Goal: Information Seeking & Learning: Learn about a topic

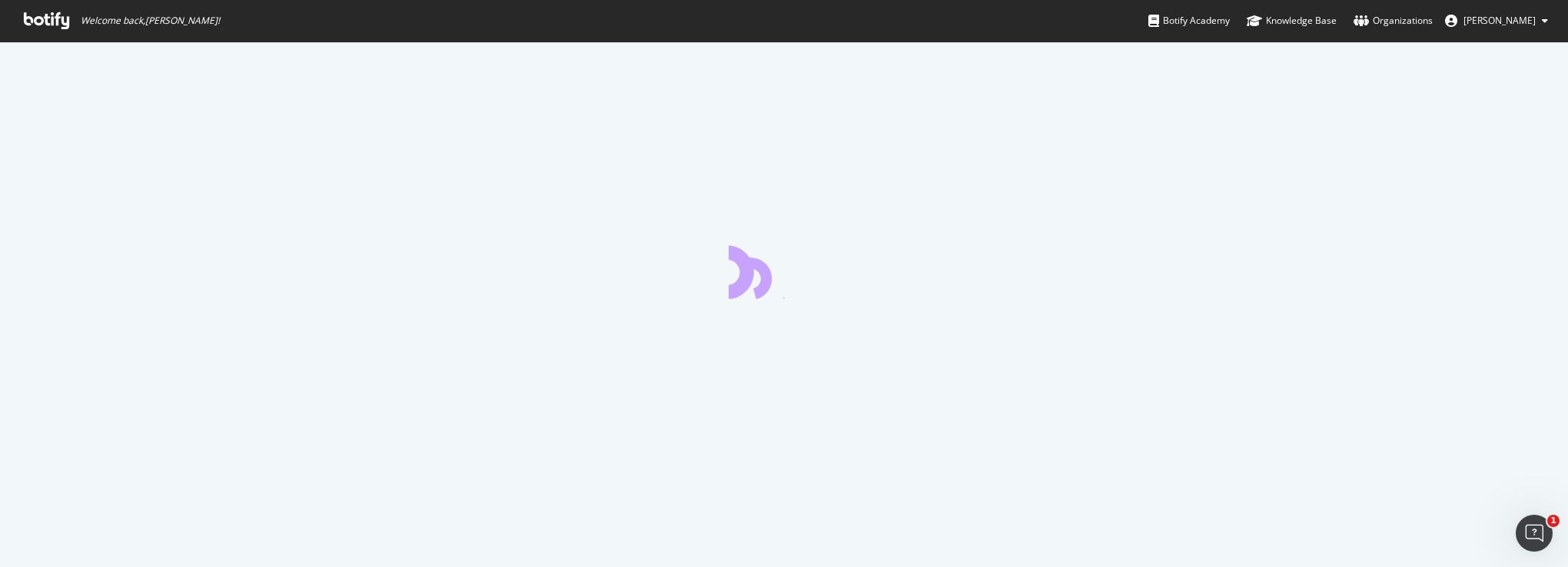
click at [757, 95] on div at bounding box center [784, 304] width 1568 height 526
click at [1512, 535] on div "Open Intercom Messenger" at bounding box center [1531, 531] width 51 height 51
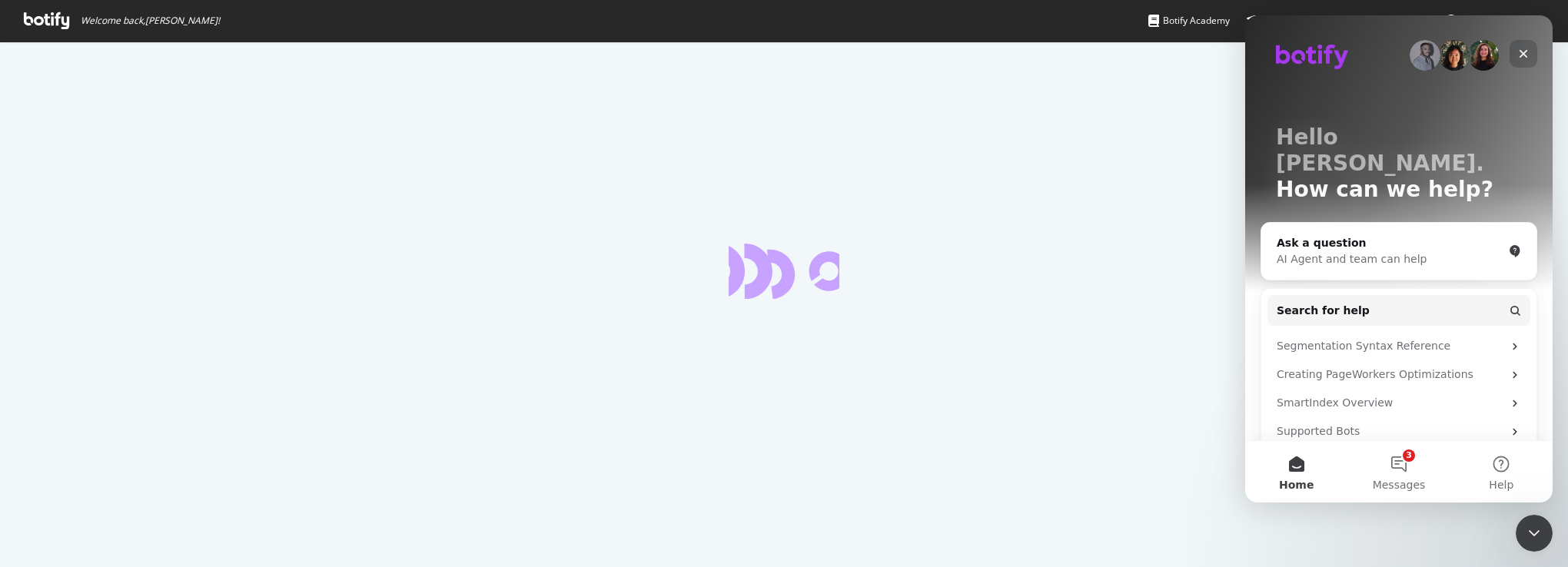
click at [1524, 57] on icon "Close" at bounding box center [1523, 54] width 9 height 9
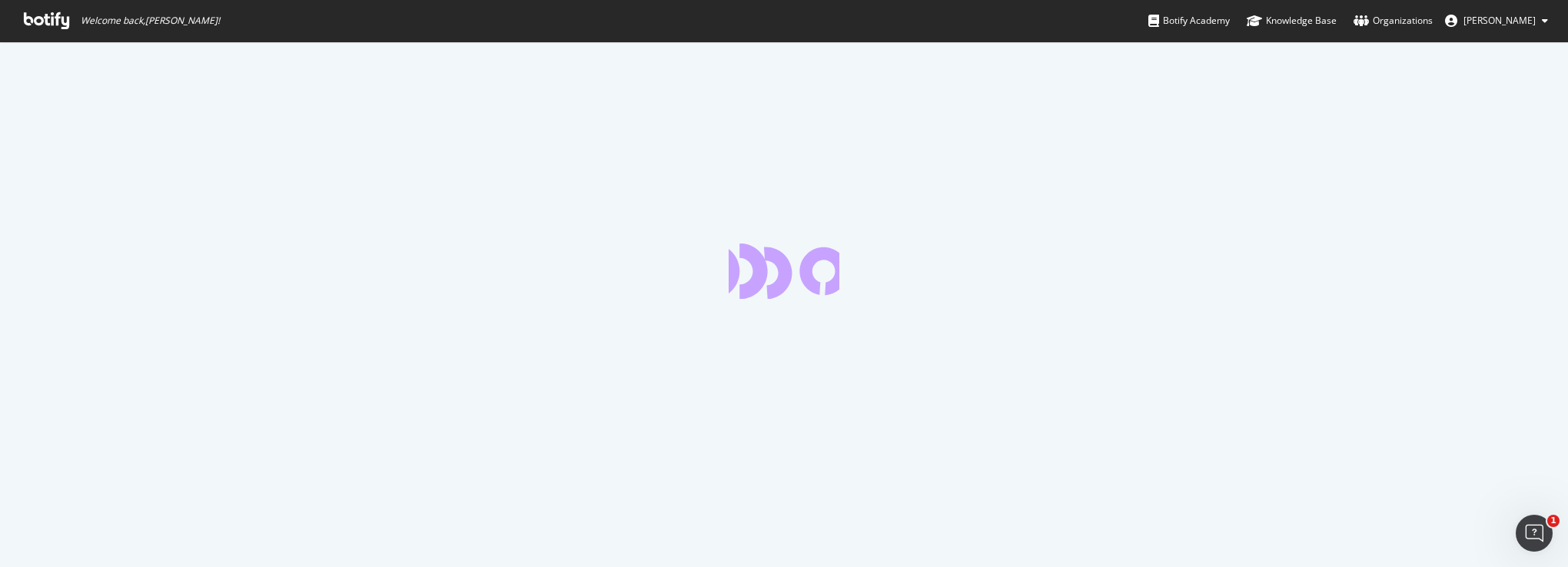
click at [46, 19] on icon at bounding box center [46, 21] width 45 height 17
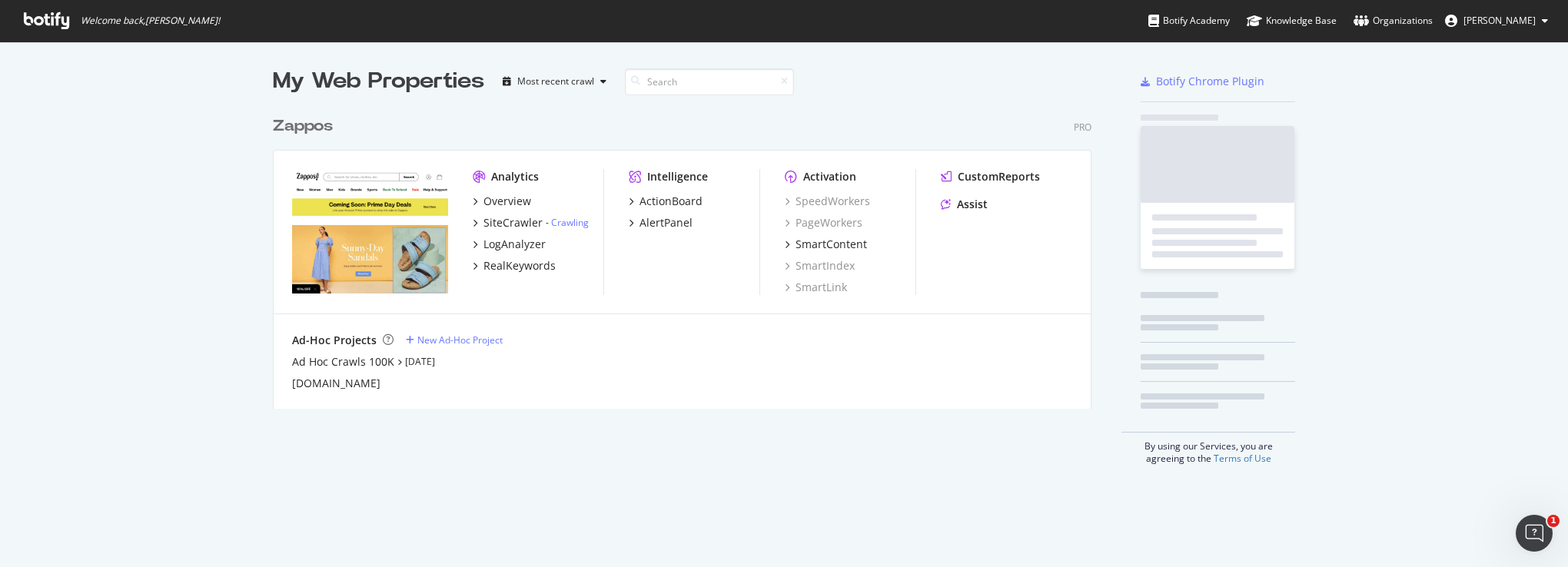
click at [45, 21] on icon at bounding box center [46, 21] width 45 height 17
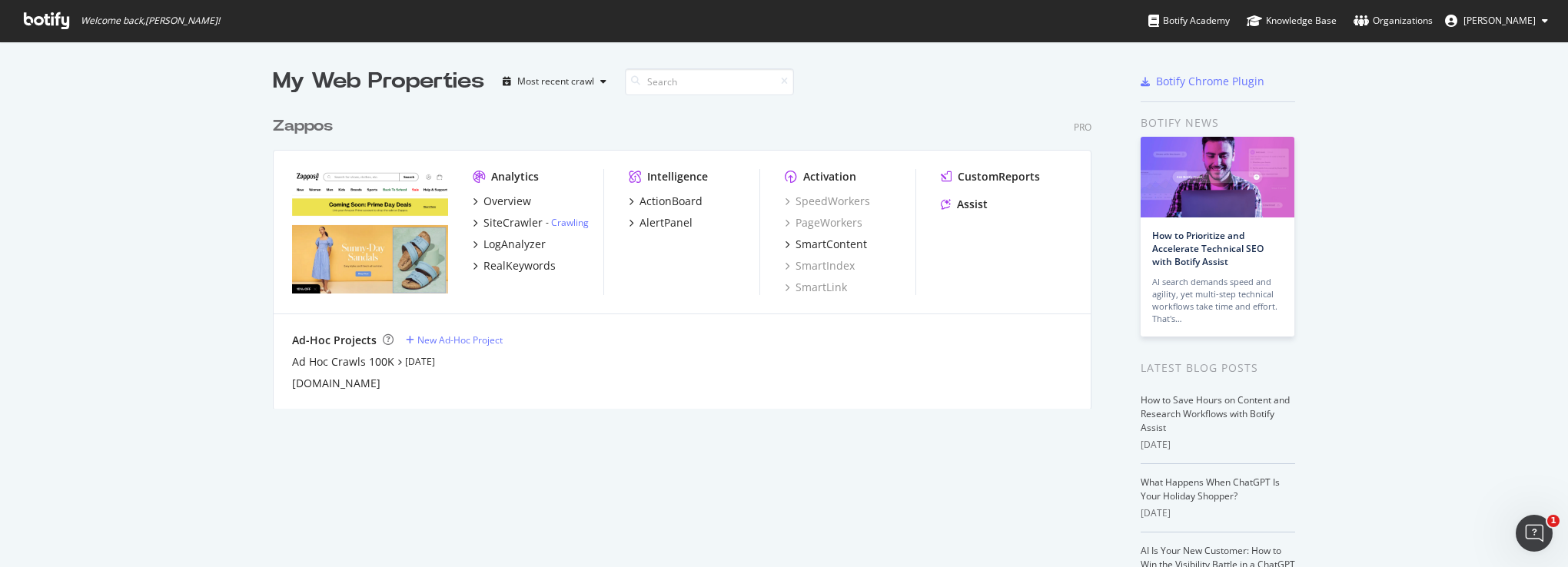
click at [288, 125] on div "Zappos" at bounding box center [303, 126] width 60 height 22
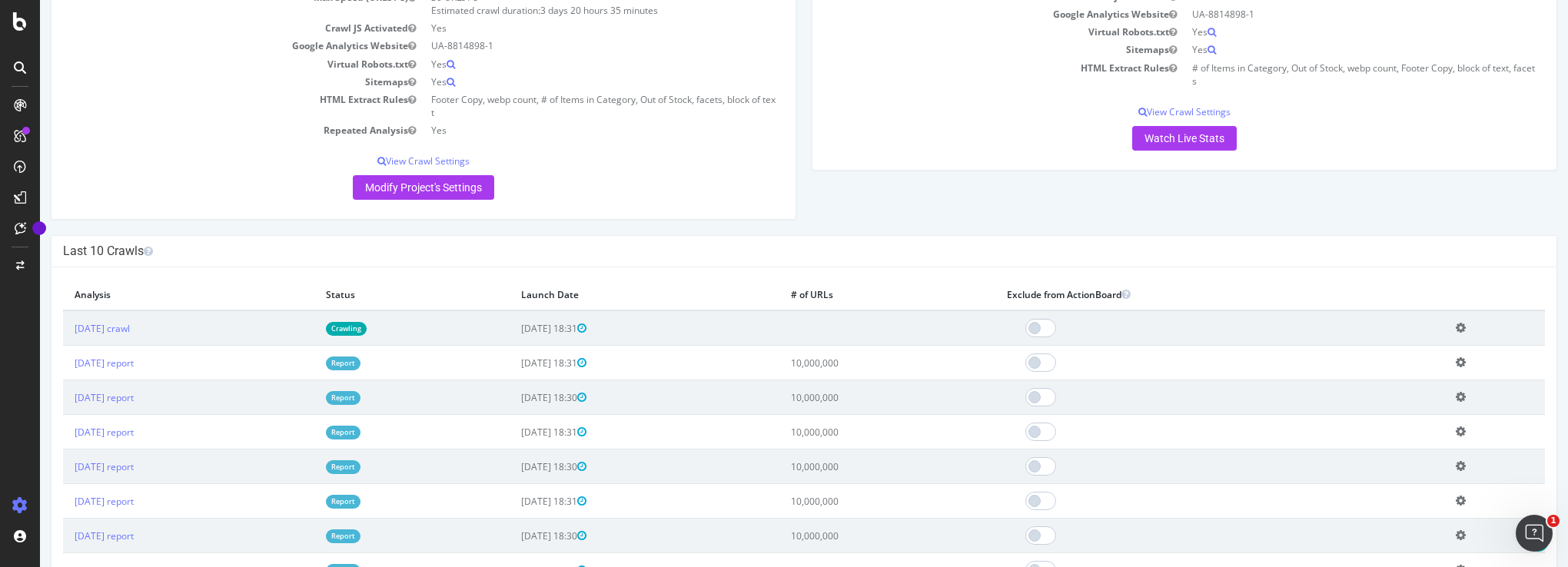
scroll to position [308, 0]
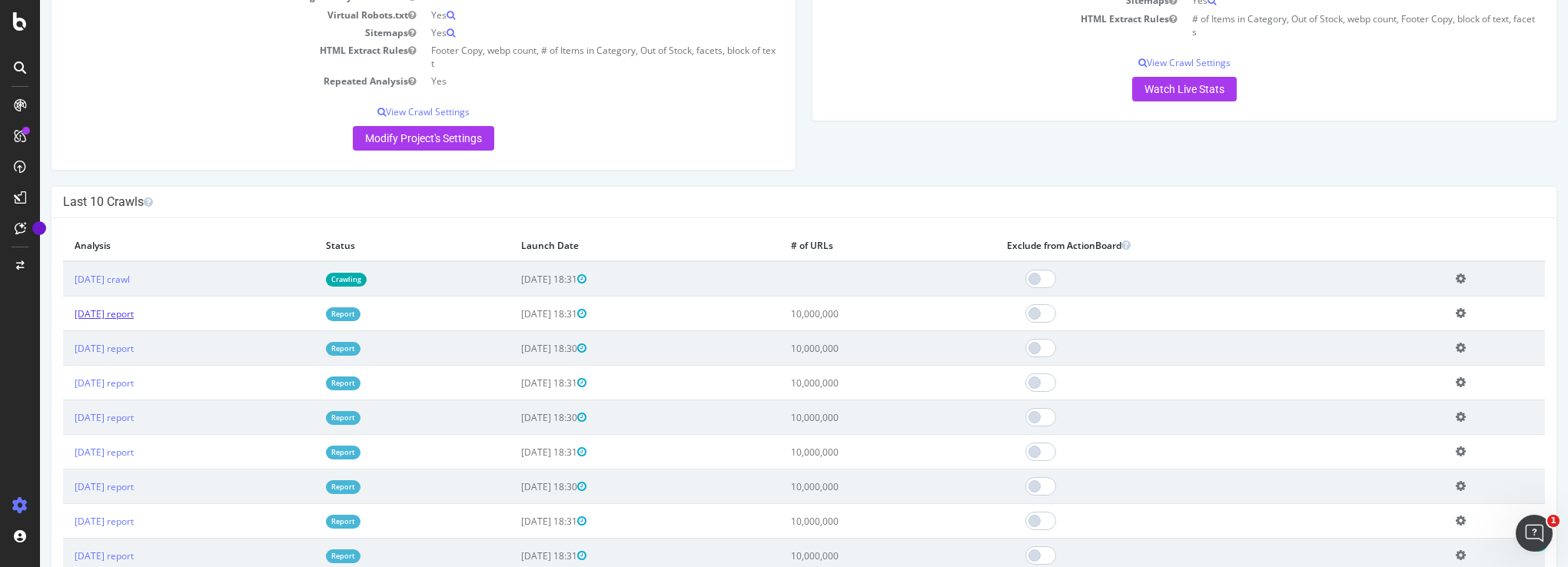
click at [112, 311] on link "2025 Sep. 1st report" at bounding box center [104, 314] width 59 height 13
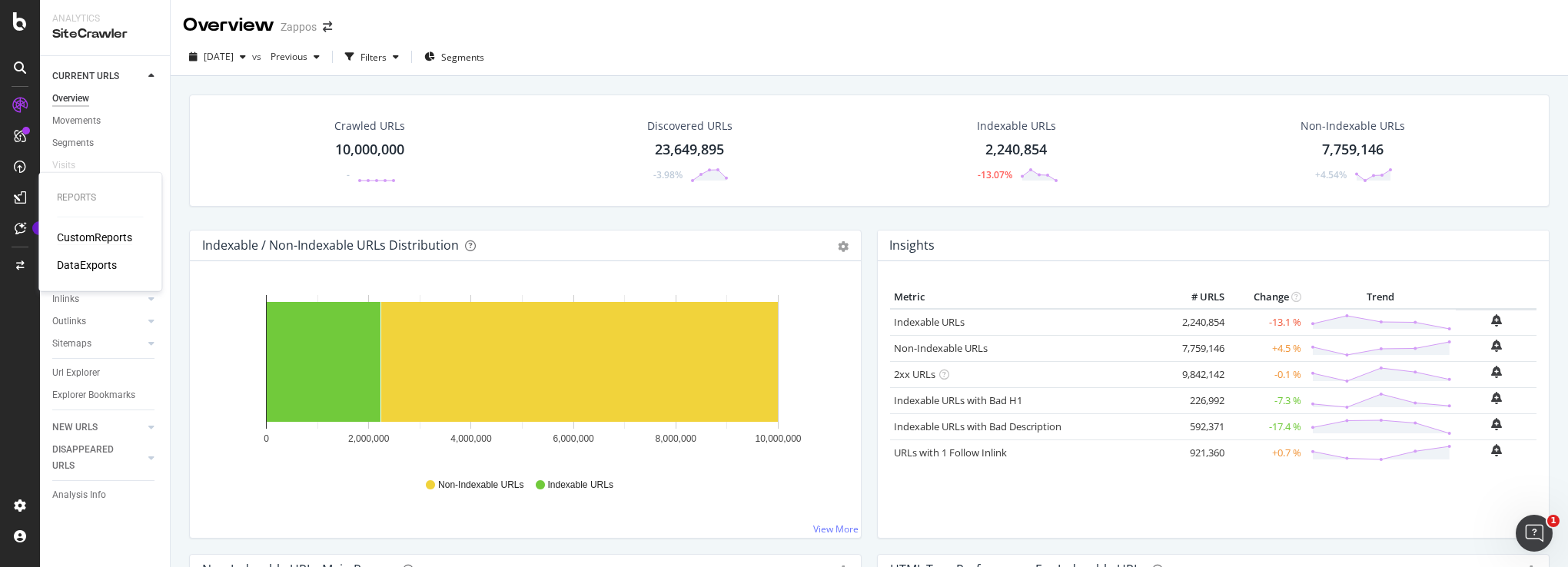
click at [99, 241] on div "CustomReports" at bounding box center [94, 238] width 75 height 15
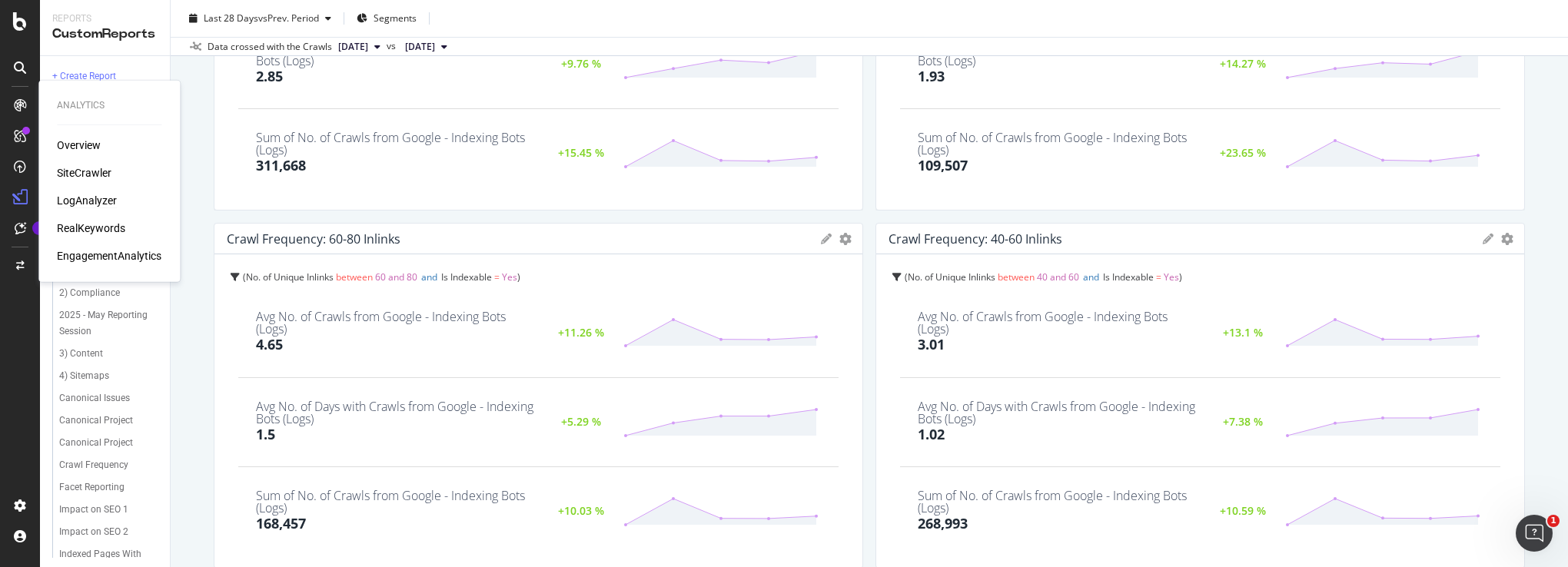
click at [109, 204] on div "LogAnalyzer" at bounding box center [87, 201] width 60 height 15
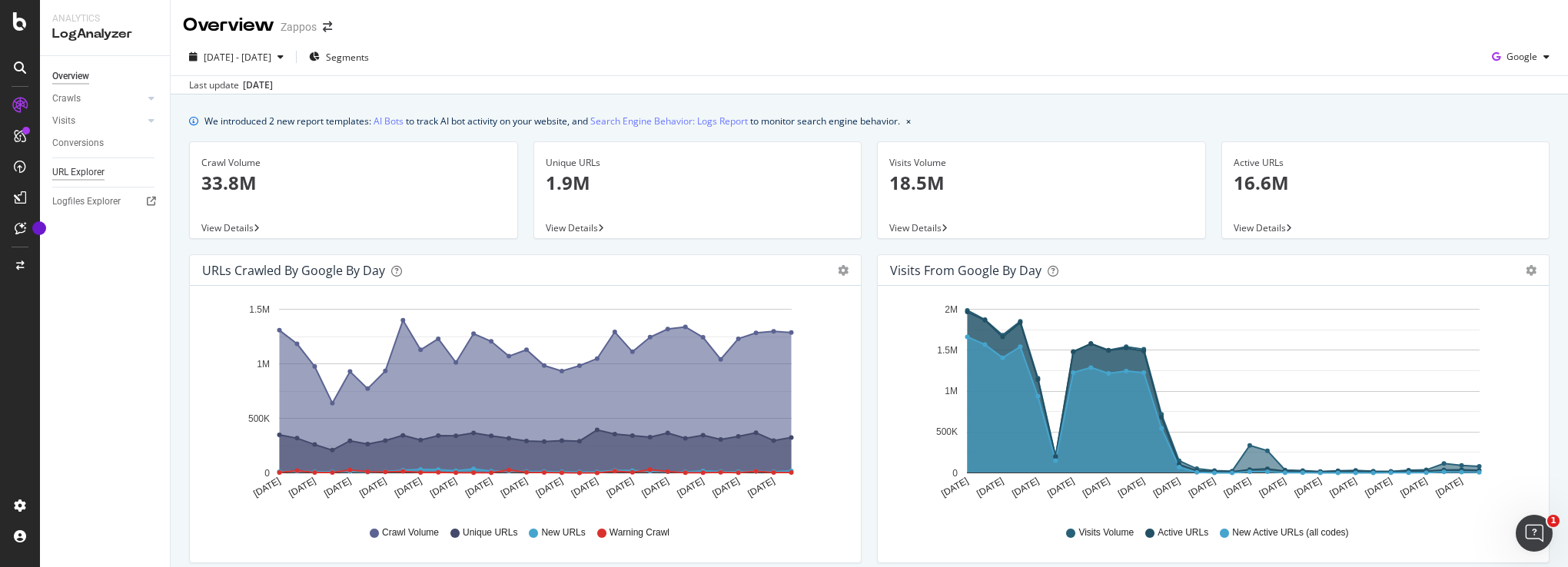
click at [85, 172] on div "URL Explorer" at bounding box center [78, 172] width 52 height 16
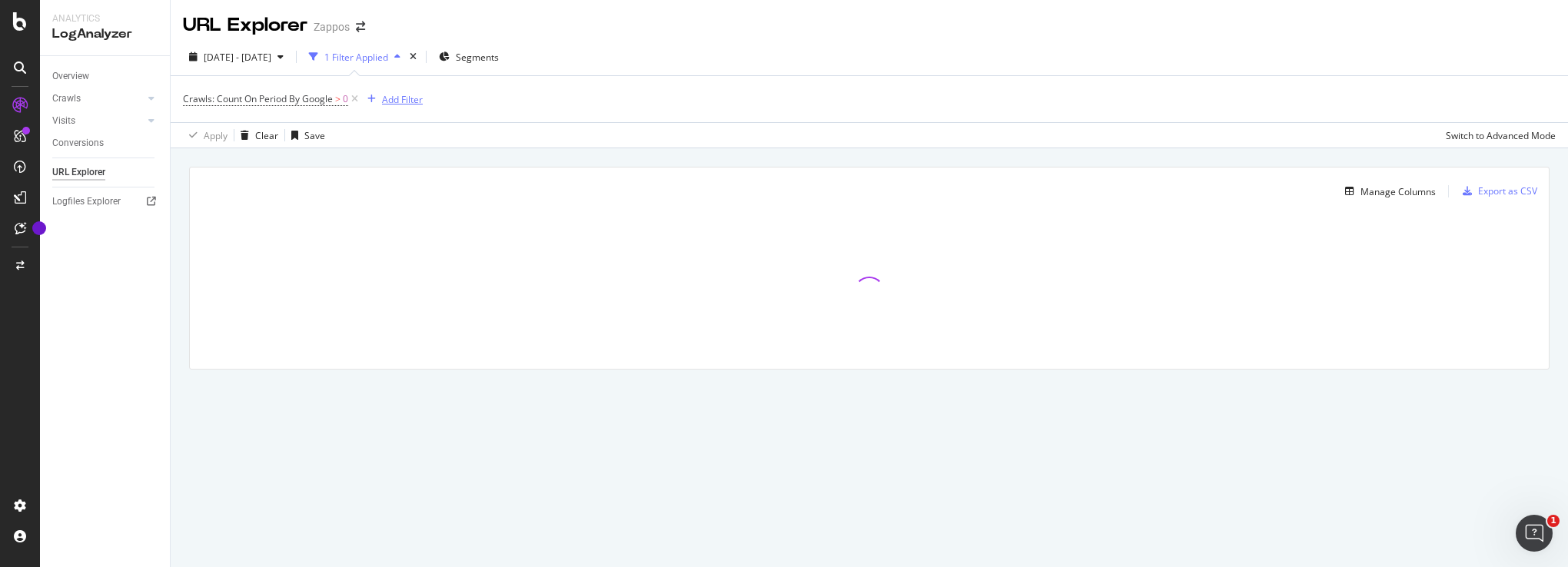
click at [412, 98] on div "Add Filter" at bounding box center [402, 99] width 41 height 13
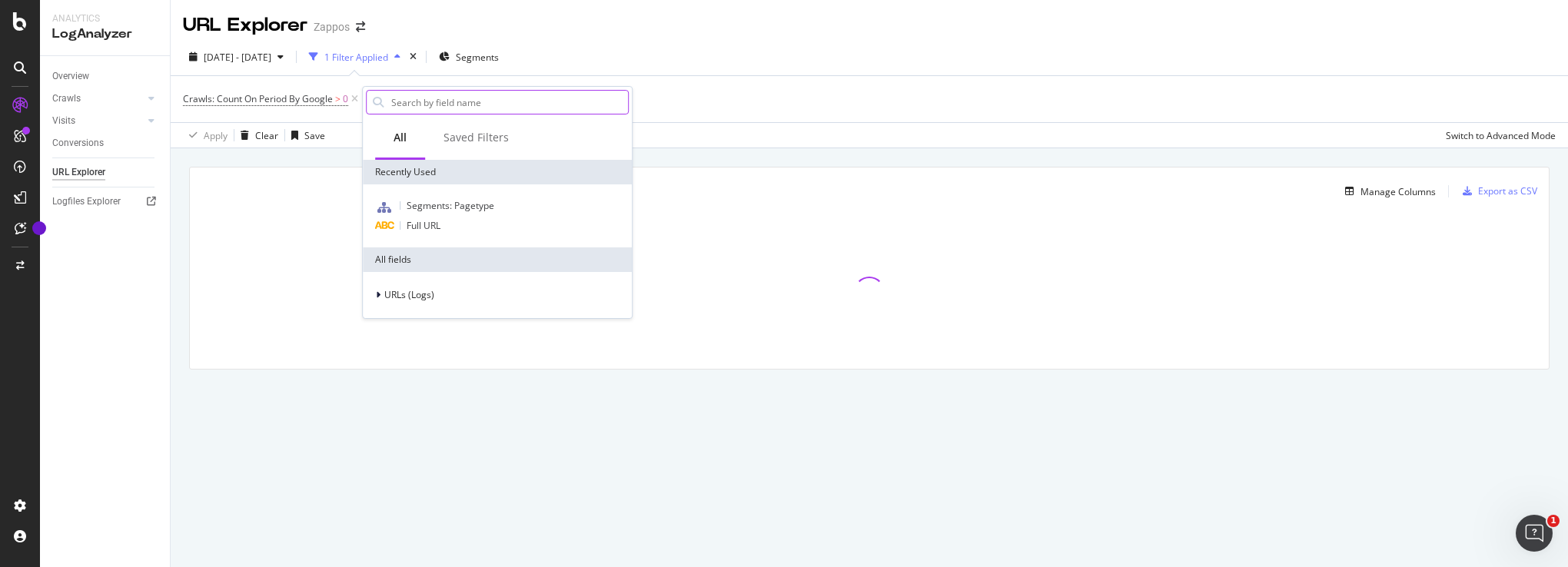
click at [477, 100] on input "text" at bounding box center [508, 102] width 238 height 23
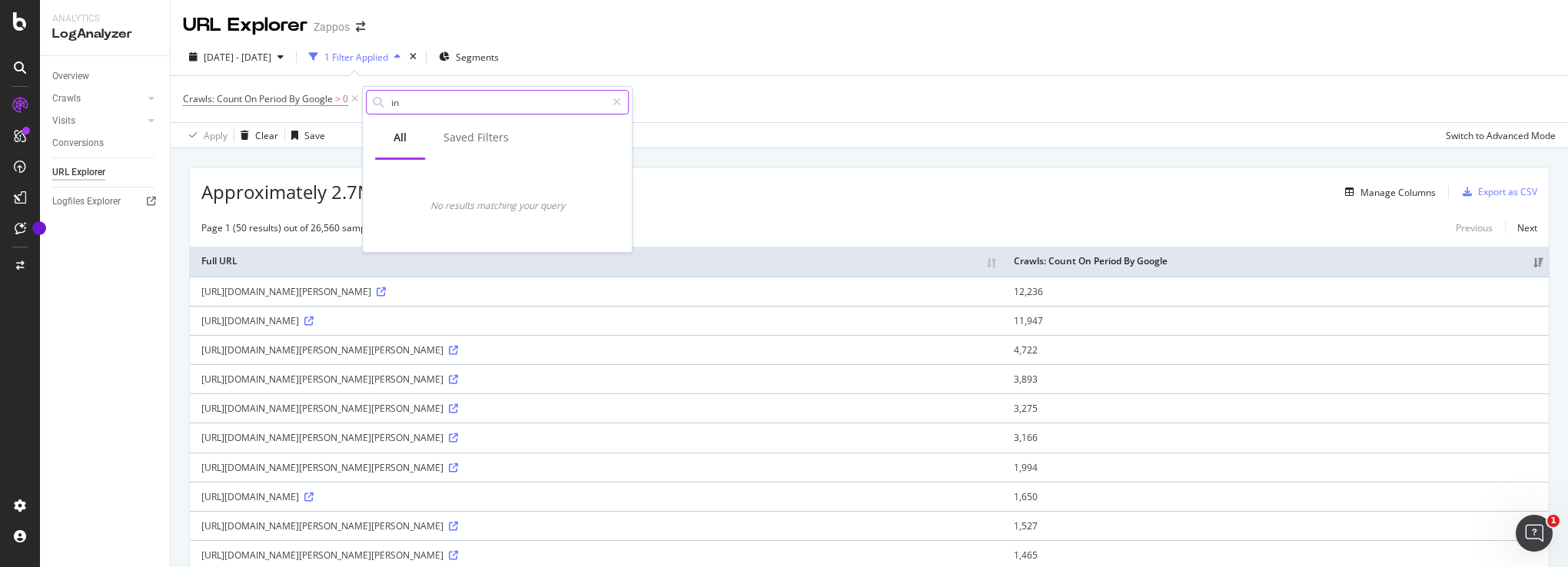
type input "i"
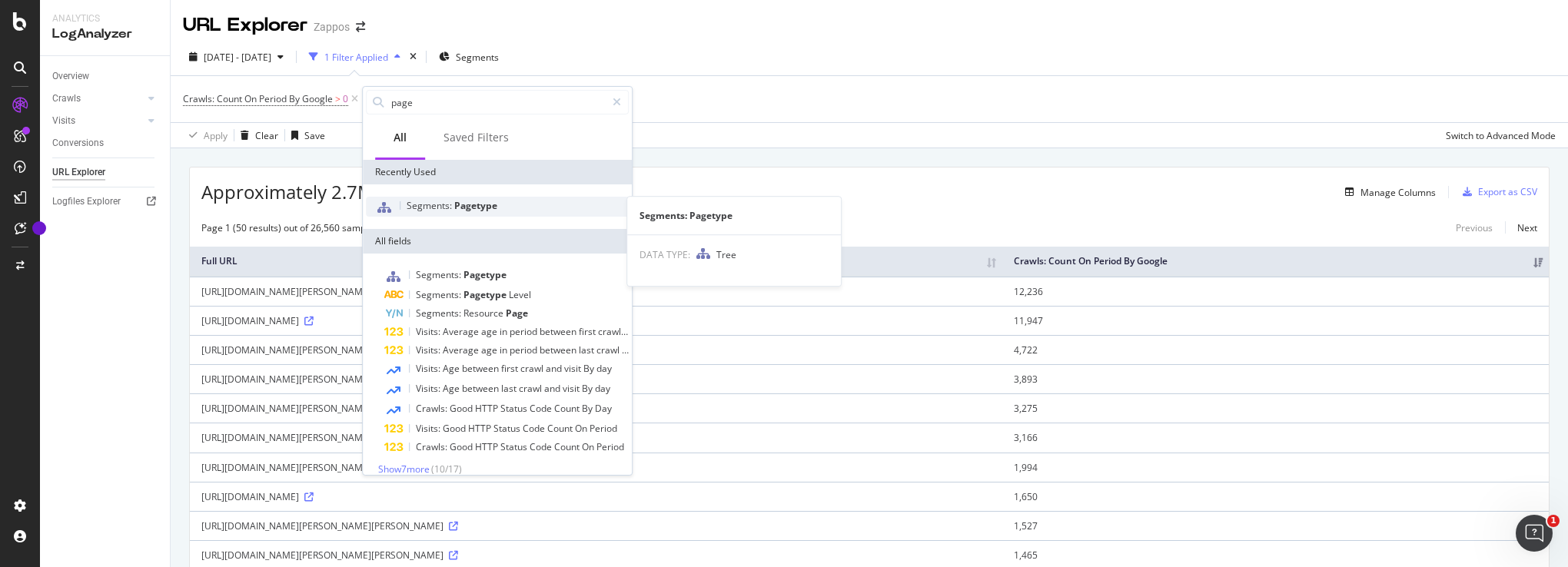
type input "page"
click at [482, 209] on span "Pagetype" at bounding box center [476, 205] width 43 height 13
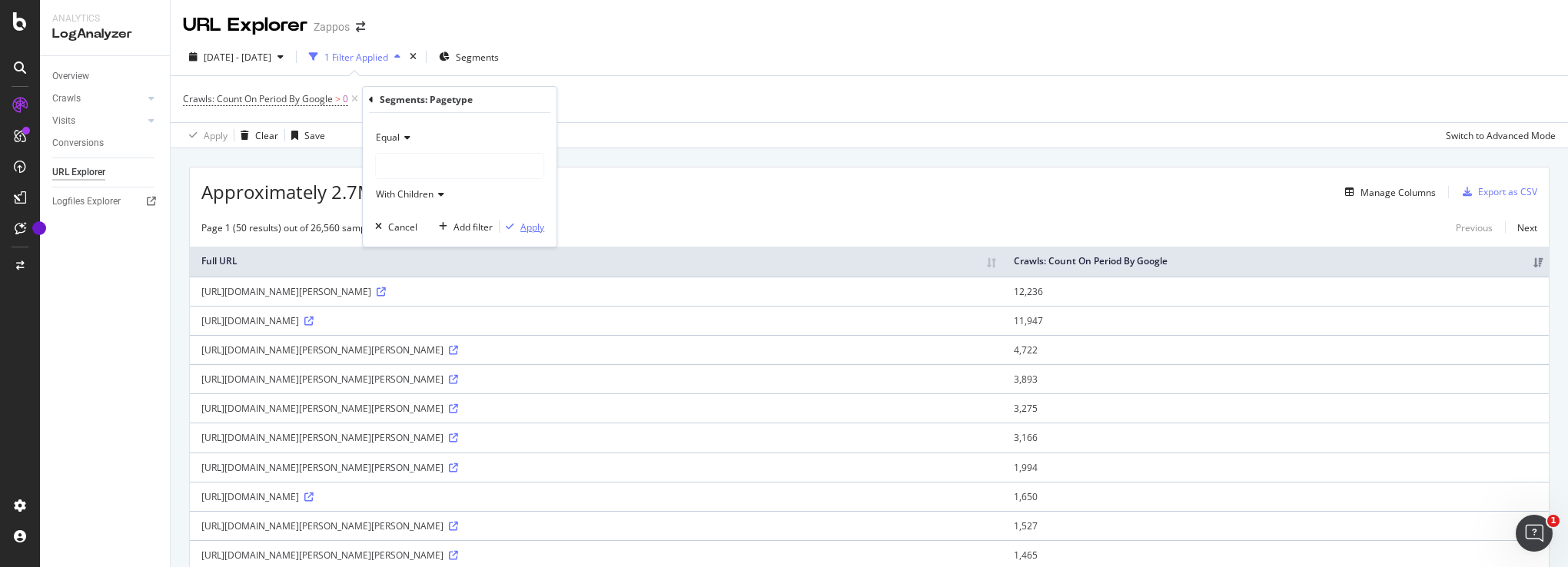
click at [525, 226] on div "Apply" at bounding box center [532, 226] width 24 height 13
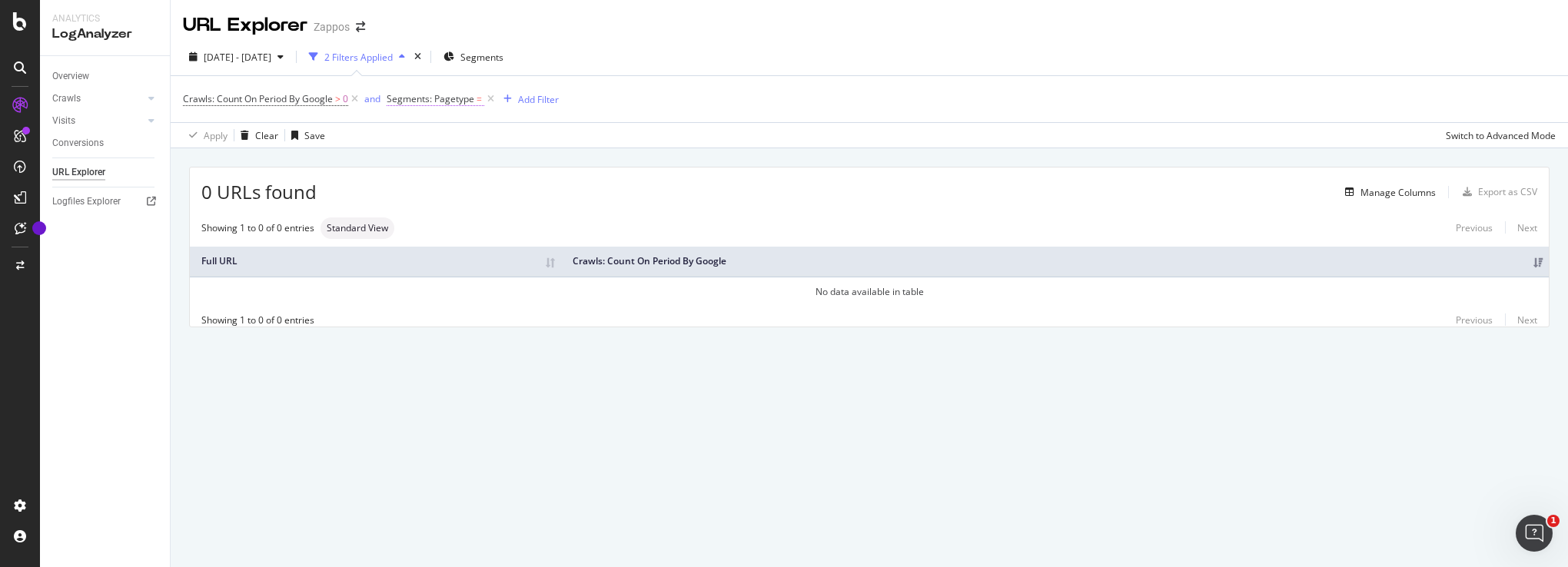
click at [436, 100] on span "Segments: Pagetype" at bounding box center [430, 99] width 87 height 13
click at [443, 160] on div at bounding box center [484, 164] width 167 height 25
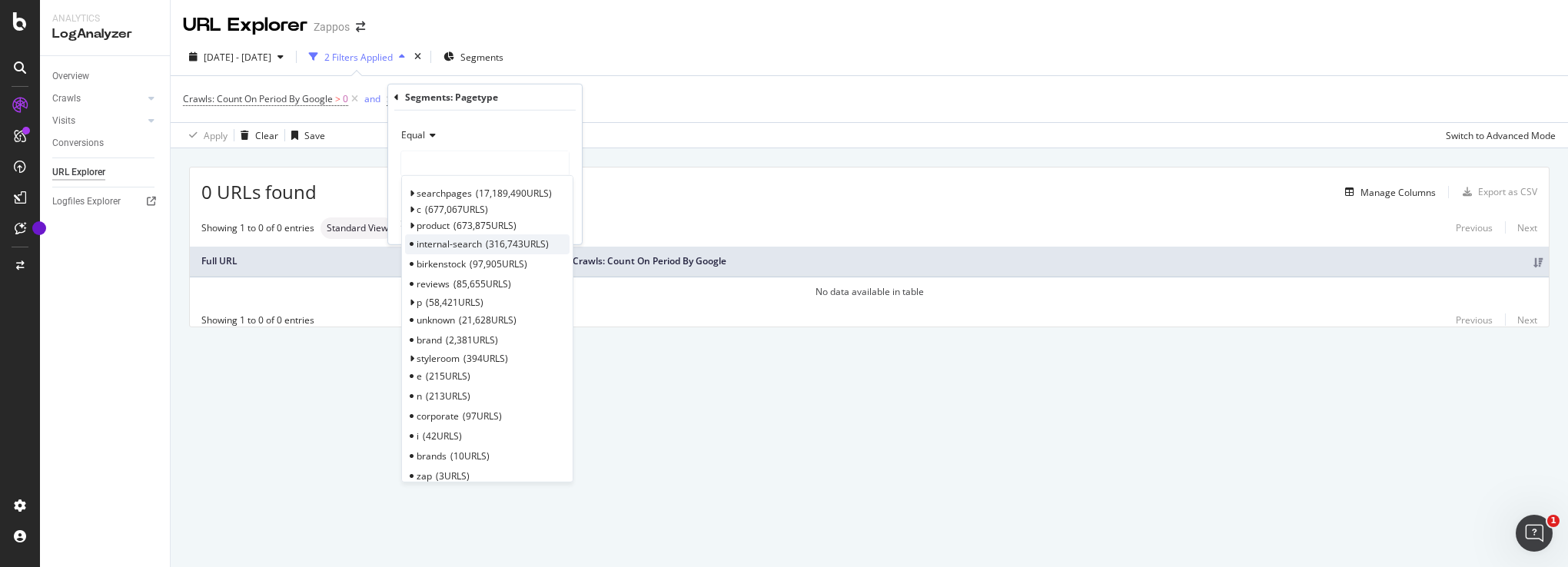
click at [442, 241] on span "internal-search" at bounding box center [449, 244] width 65 height 13
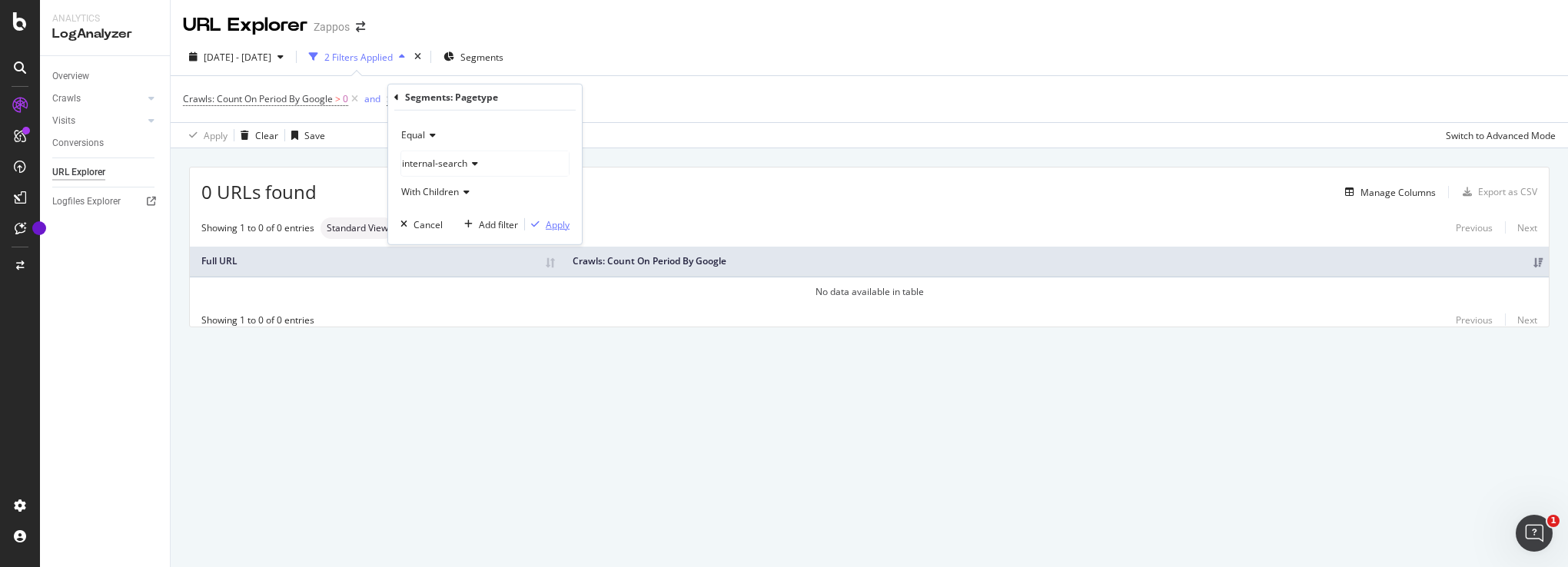
click at [548, 221] on div "Apply" at bounding box center [557, 224] width 24 height 13
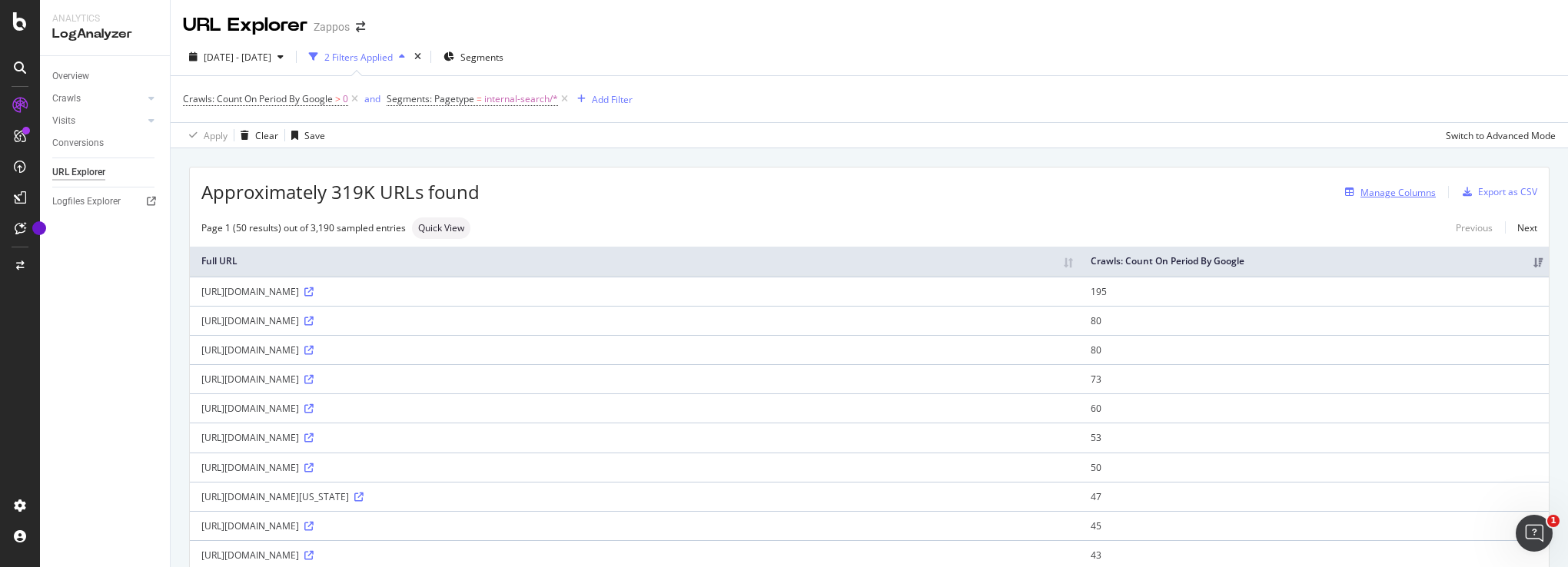
click at [1387, 193] on div "Manage Columns" at bounding box center [1397, 192] width 75 height 13
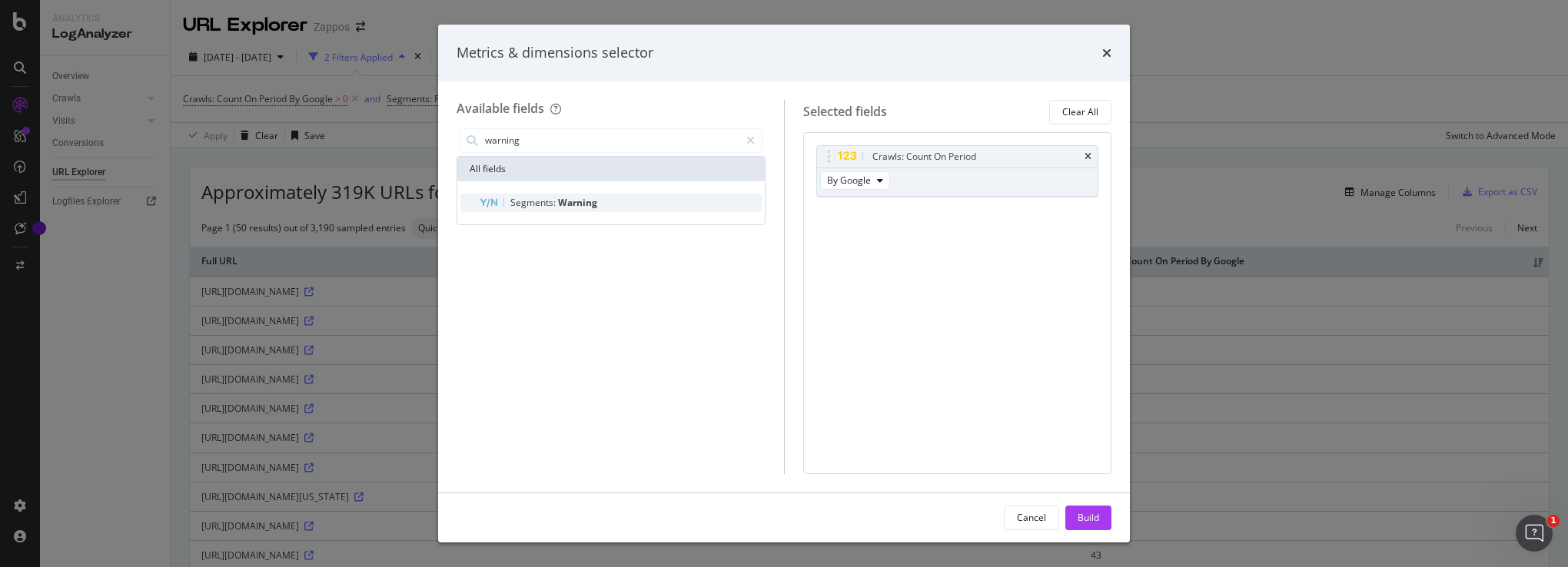
type input "warning"
click at [541, 207] on span "Segments:" at bounding box center [534, 202] width 48 height 13
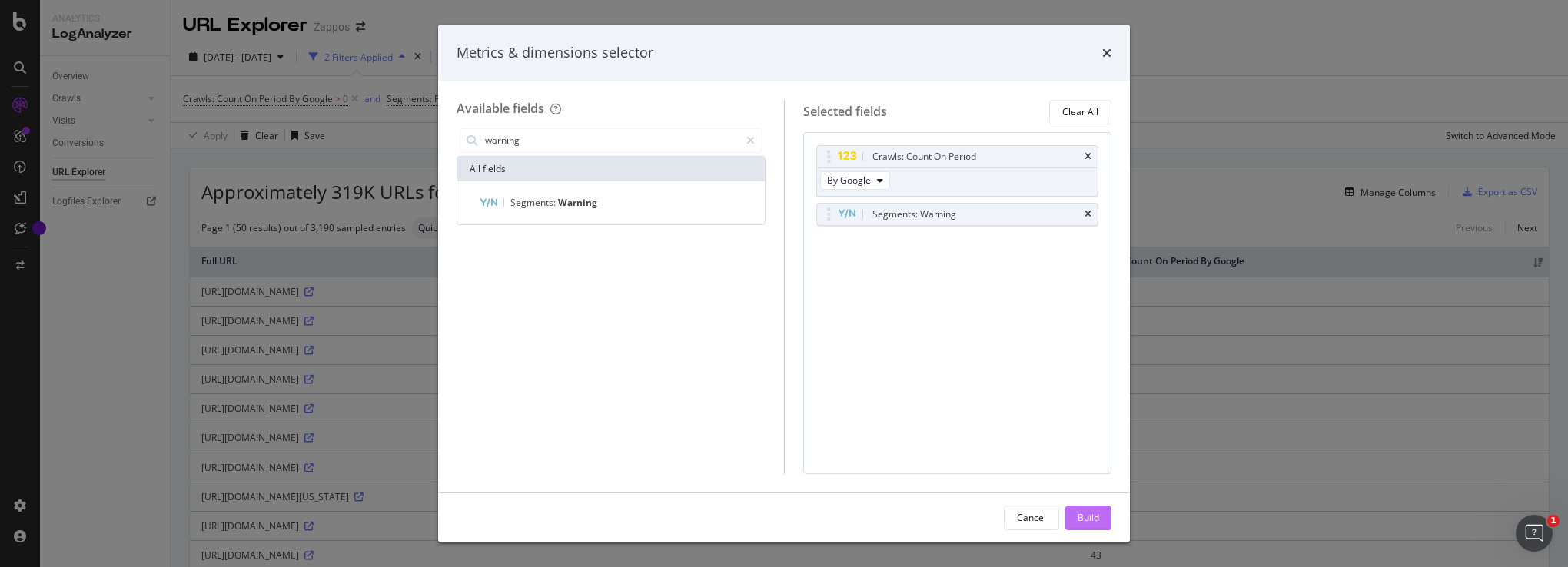
click at [1090, 516] on div "Build" at bounding box center [1088, 517] width 21 height 13
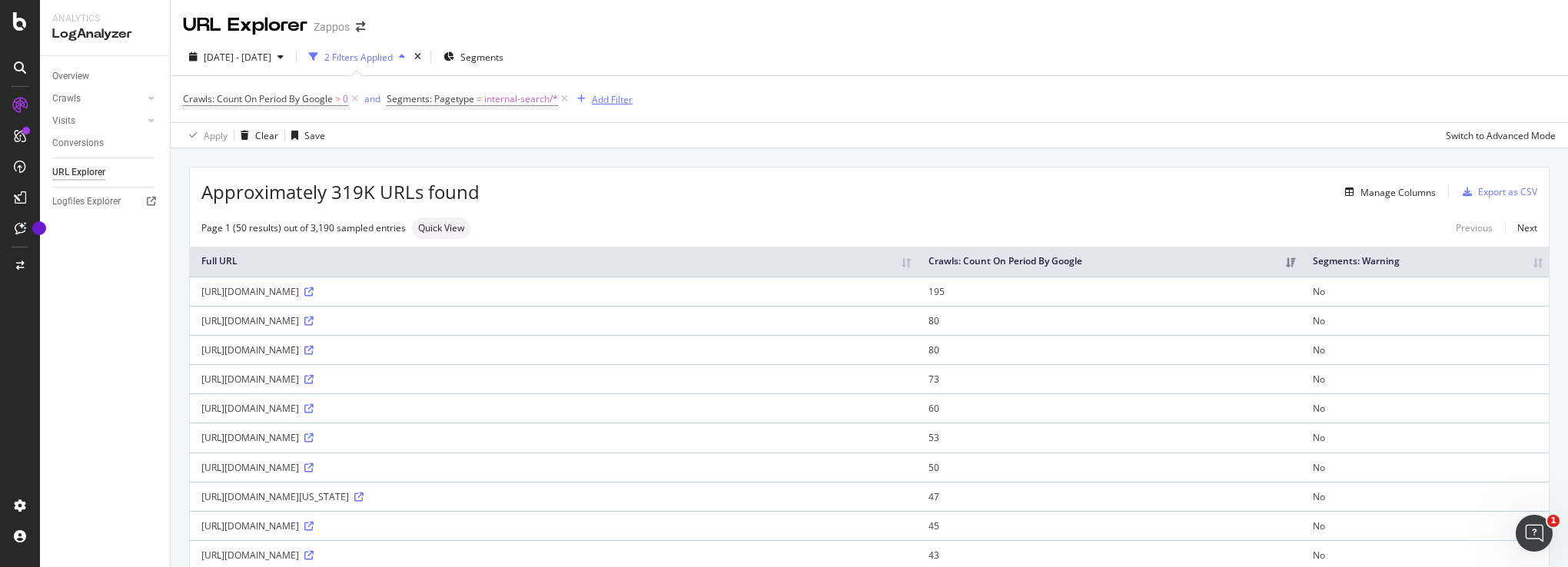
click at [600, 100] on div "Add Filter" at bounding box center [612, 99] width 41 height 13
type input "warning"
click at [956, 108] on div "Crawls: Count On Period By Google > 0 and Segments: Pagetype = internal-search/…" at bounding box center [868, 100] width 1373 height 46
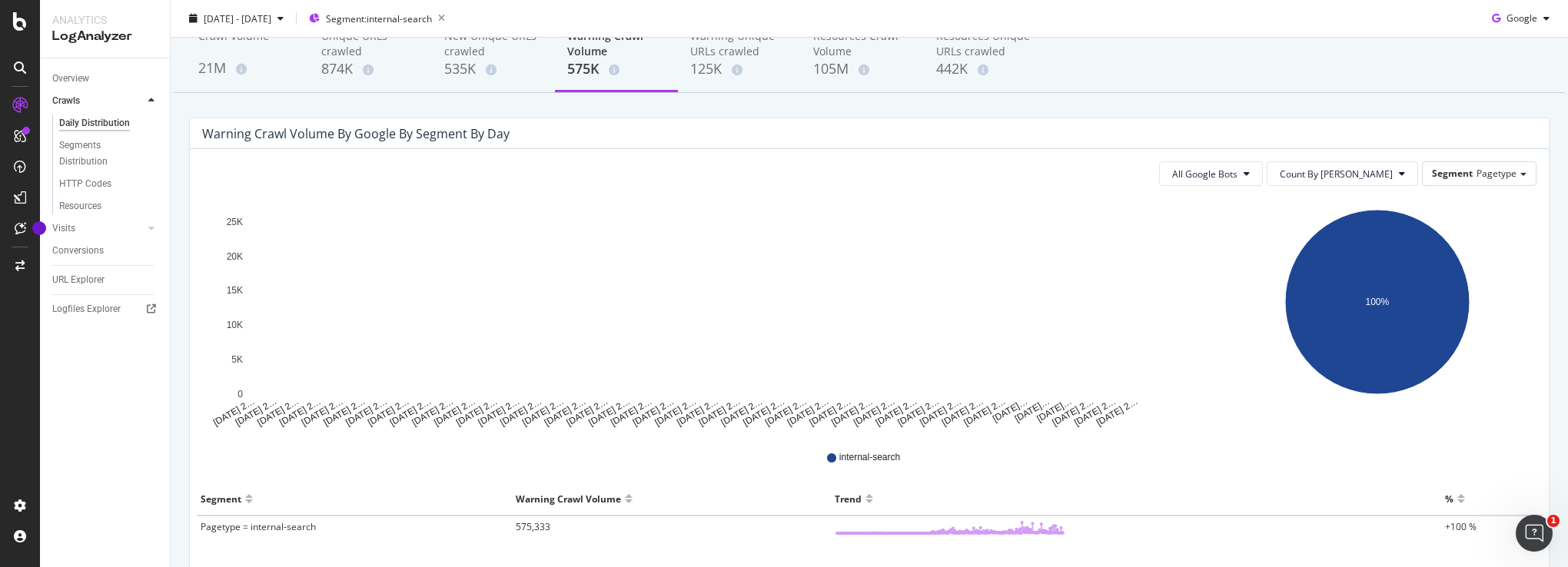
scroll to position [173, 0]
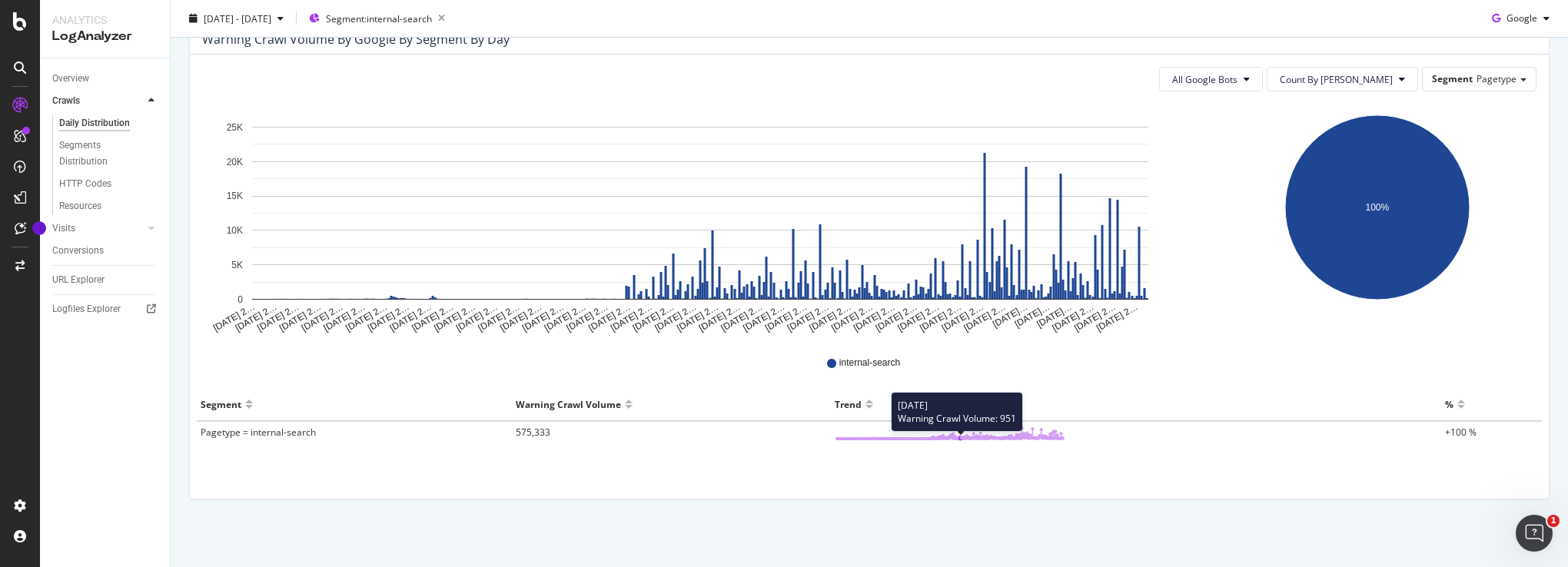
click at [958, 435] on circle at bounding box center [960, 437] width 3 height 3
click at [530, 432] on span "575,333" at bounding box center [532, 432] width 34 height 13
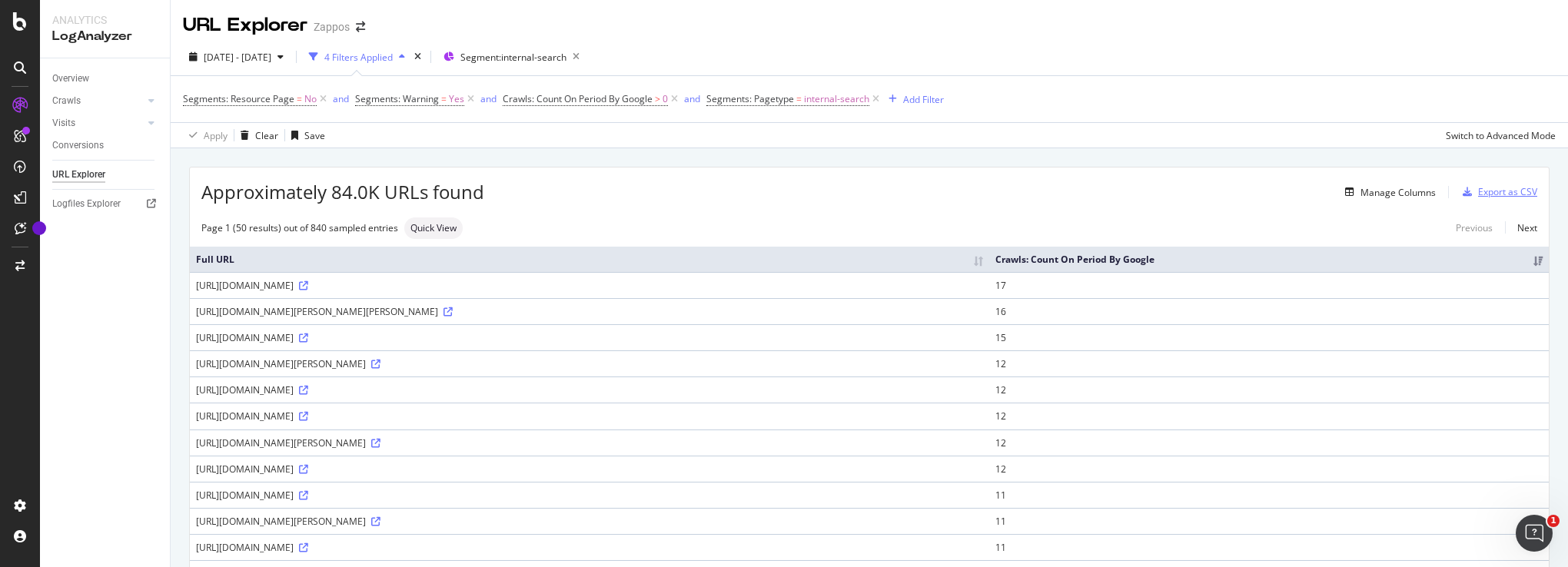
click at [1491, 190] on div "Export as CSV" at bounding box center [1507, 191] width 59 height 13
click at [1481, 189] on div "Export as CSV" at bounding box center [1507, 191] width 59 height 13
